Goal: Information Seeking & Learning: Check status

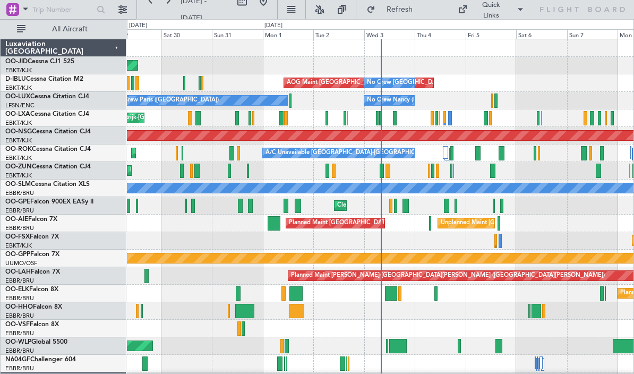
click at [328, 8] on button at bounding box center [319, 9] width 17 height 17
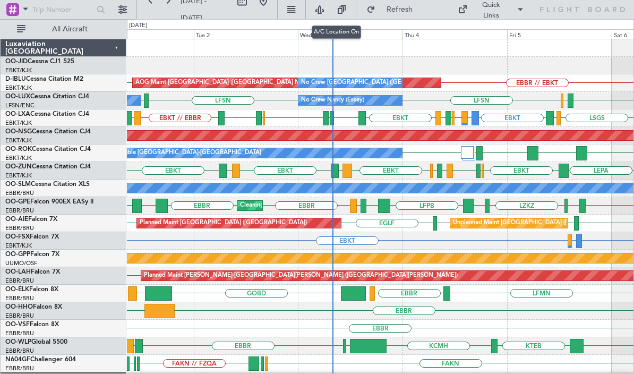
click at [349, 210] on div "Cleaning [GEOGRAPHIC_DATA] ([GEOGRAPHIC_DATA] National) [GEOGRAPHIC_DATA] LKTB …" at bounding box center [380, 206] width 506 height 18
click at [351, 210] on div at bounding box center [353, 205] width 6 height 14
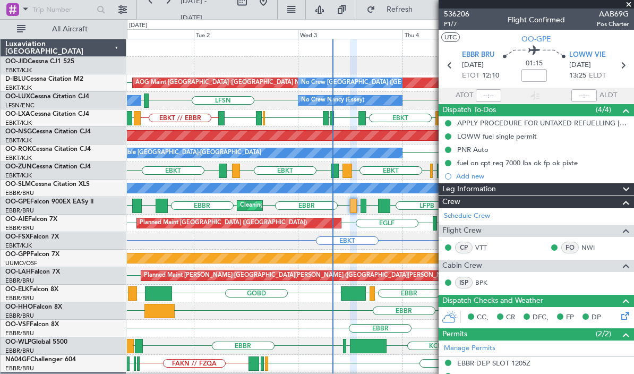
click at [628, 2] on span at bounding box center [628, 5] width 11 height 10
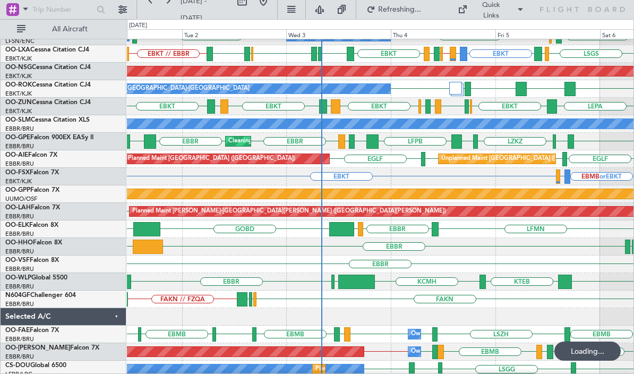
scroll to position [68, 0]
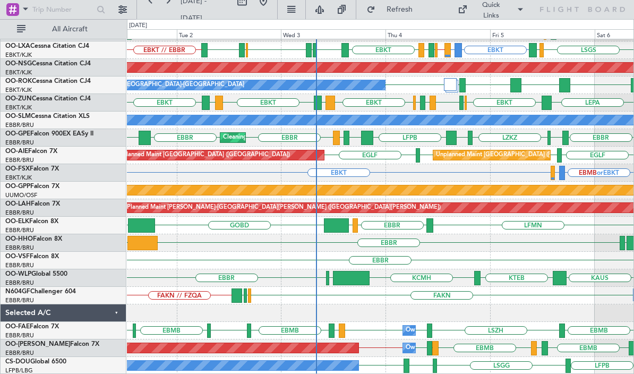
click at [326, 281] on div at bounding box center [327, 278] width 3 height 14
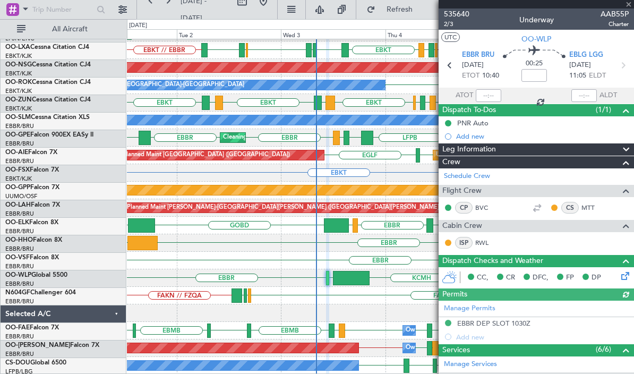
click at [293, 243] on div "LSGG [GEOGRAPHIC_DATA] KTEB" at bounding box center [380, 243] width 506 height 18
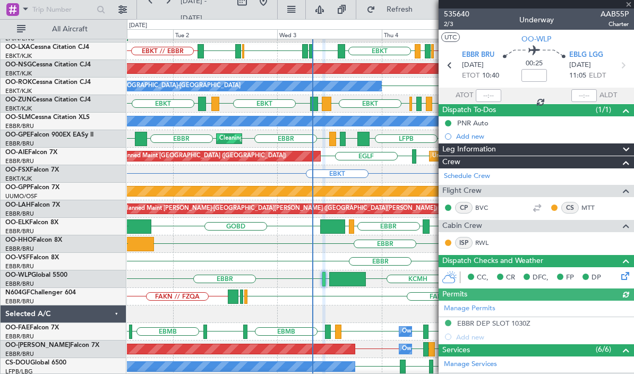
scroll to position [67, 0]
click at [630, 4] on span at bounding box center [628, 5] width 11 height 10
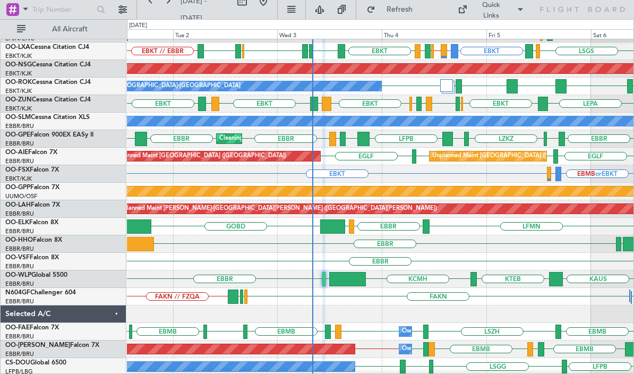
type input "0"
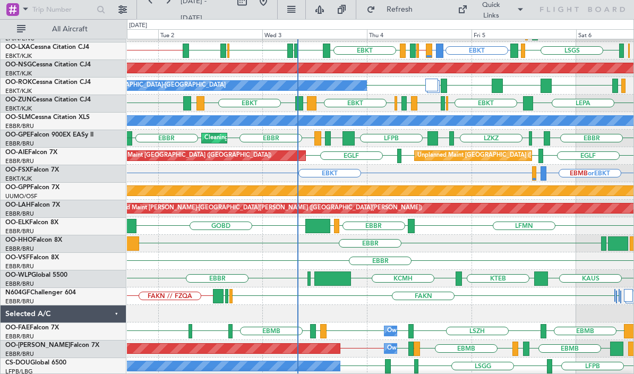
scroll to position [65, 0]
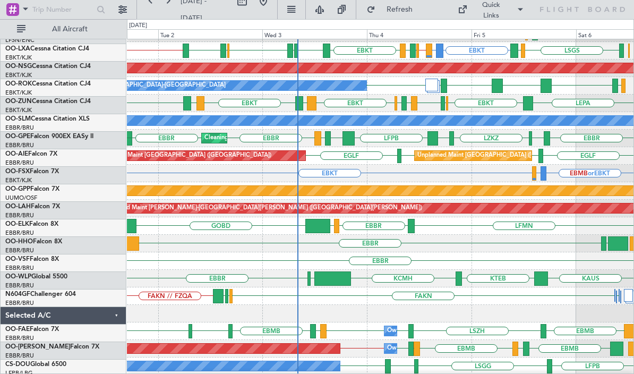
click at [366, 305] on div "[PERSON_NAME] FAKN [PERSON_NAME] FAKN FAKN // FZQA" at bounding box center [380, 296] width 506 height 18
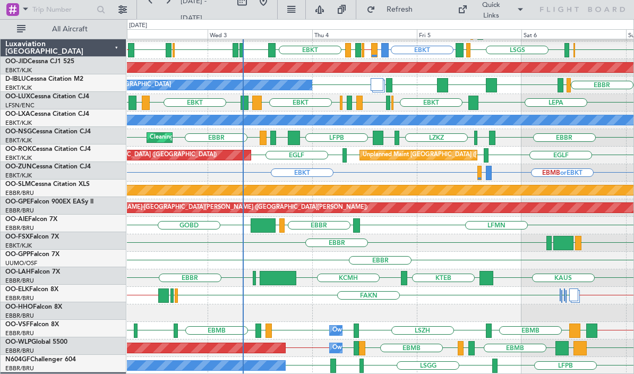
scroll to position [68, 0]
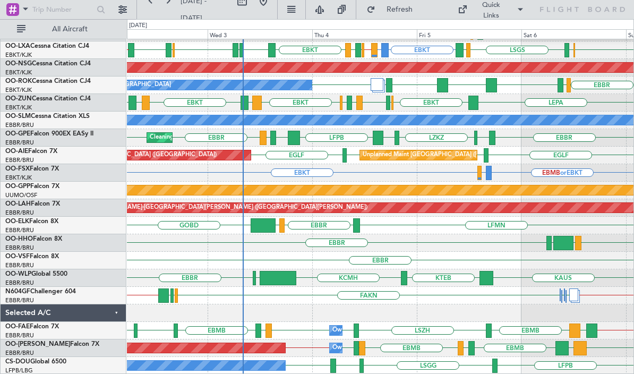
click at [244, 353] on div "Planned Maint [GEOGRAPHIC_DATA] ([GEOGRAPHIC_DATA] National) Owner [GEOGRAPHIC_…" at bounding box center [380, 348] width 506 height 18
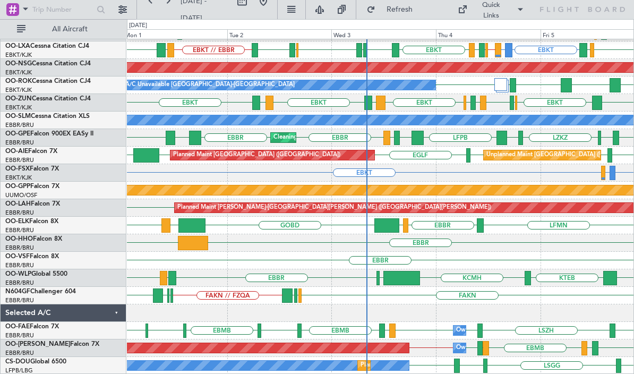
click at [372, 348] on div "Planned Maint [GEOGRAPHIC_DATA] ([GEOGRAPHIC_DATA] National)" at bounding box center [122, 348] width 574 height 10
click at [393, 347] on div "Planned Maint [GEOGRAPHIC_DATA] ([GEOGRAPHIC_DATA] National)" at bounding box center [122, 348] width 574 height 10
click at [311, 352] on div "Planned Maint [GEOGRAPHIC_DATA] ([GEOGRAPHIC_DATA] National)" at bounding box center [122, 347] width 575 height 11
click at [312, 350] on div "Planned Maint [GEOGRAPHIC_DATA] ([GEOGRAPHIC_DATA] National)" at bounding box center [122, 348] width 574 height 10
click at [309, 348] on div "Planned Maint [GEOGRAPHIC_DATA] ([GEOGRAPHIC_DATA] National)" at bounding box center [122, 348] width 574 height 10
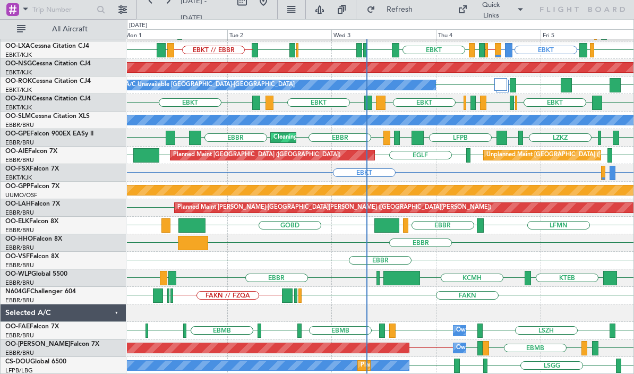
click at [307, 345] on div "Planned Maint [GEOGRAPHIC_DATA] ([GEOGRAPHIC_DATA] National)" at bounding box center [122, 348] width 574 height 10
click at [305, 344] on div "Planned Maint [GEOGRAPHIC_DATA] ([GEOGRAPHIC_DATA] National)" at bounding box center [122, 348] width 574 height 10
click at [318, 345] on div "Planned Maint [GEOGRAPHIC_DATA] ([GEOGRAPHIC_DATA] National)" at bounding box center [122, 348] width 574 height 10
click at [318, 347] on div "Planned Maint [GEOGRAPHIC_DATA] ([GEOGRAPHIC_DATA] National)" at bounding box center [122, 348] width 574 height 10
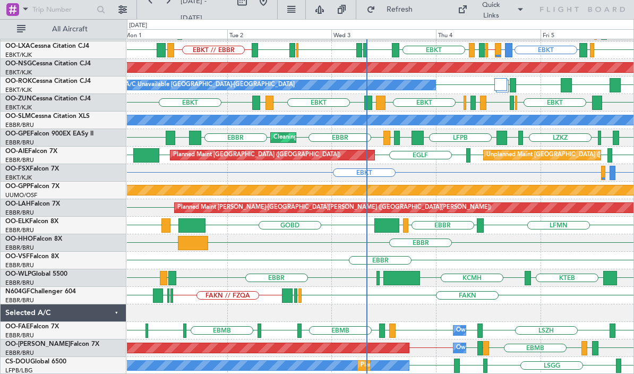
click at [325, 349] on div "Planned Maint [GEOGRAPHIC_DATA] ([GEOGRAPHIC_DATA] National)" at bounding box center [122, 348] width 574 height 10
click at [326, 350] on div "Planned Maint [GEOGRAPHIC_DATA] ([GEOGRAPHIC_DATA] National)" at bounding box center [122, 348] width 574 height 10
click at [325, 348] on div "Planned Maint [GEOGRAPHIC_DATA] ([GEOGRAPHIC_DATA] National)" at bounding box center [122, 348] width 574 height 10
click at [324, 348] on div "Planned Maint [GEOGRAPHIC_DATA] ([GEOGRAPHIC_DATA] National)" at bounding box center [122, 348] width 574 height 10
click at [325, 345] on div "Planned Maint [GEOGRAPHIC_DATA] ([GEOGRAPHIC_DATA] National)" at bounding box center [122, 348] width 574 height 10
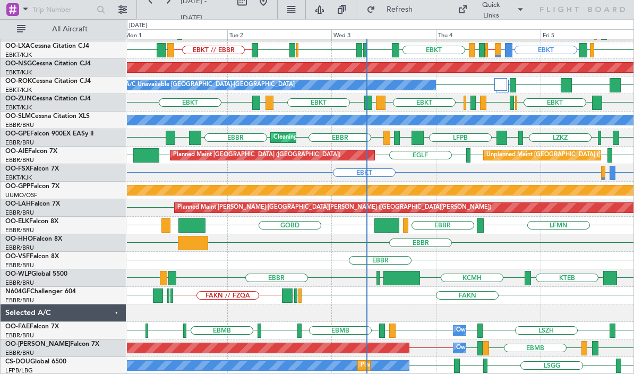
click at [325, 345] on div "Planned Maint [GEOGRAPHIC_DATA] ([GEOGRAPHIC_DATA] National)" at bounding box center [122, 348] width 574 height 10
click at [324, 342] on div "Planned Maint [GEOGRAPHIC_DATA] ([GEOGRAPHIC_DATA] National)" at bounding box center [122, 347] width 575 height 11
click at [325, 343] on div "Planned Maint [GEOGRAPHIC_DATA] ([GEOGRAPHIC_DATA] National)" at bounding box center [122, 348] width 574 height 10
